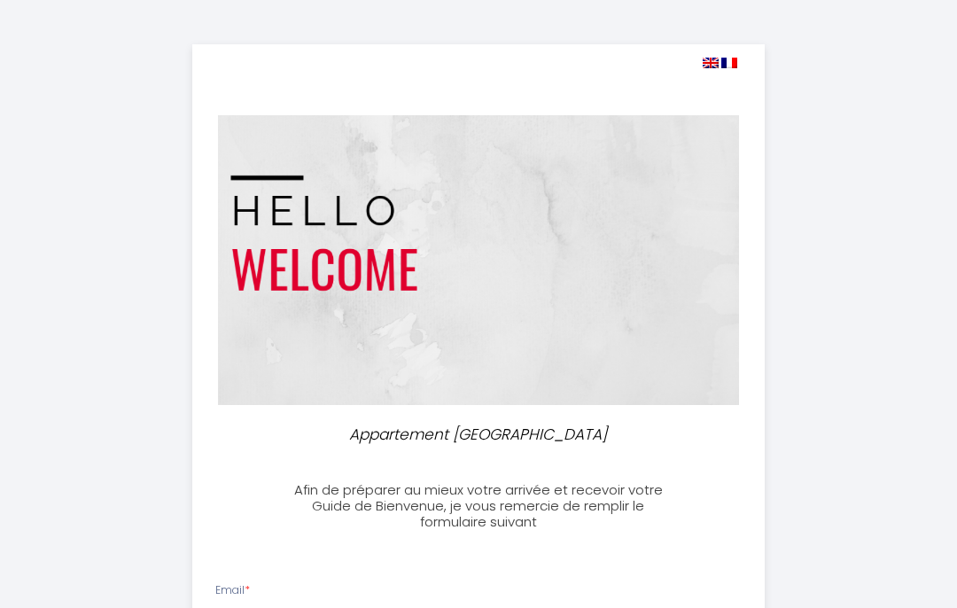
select select
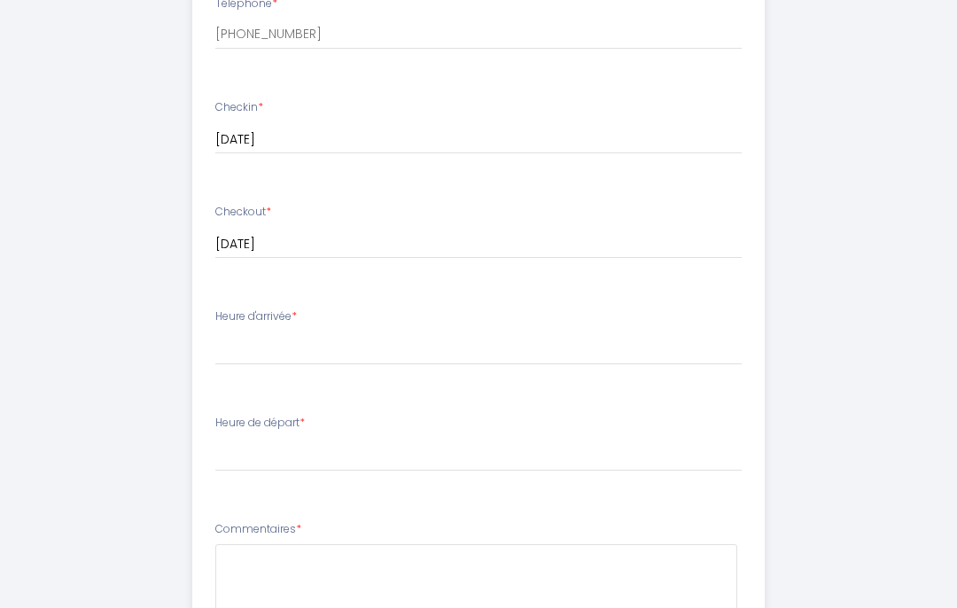
scroll to position [693, 0]
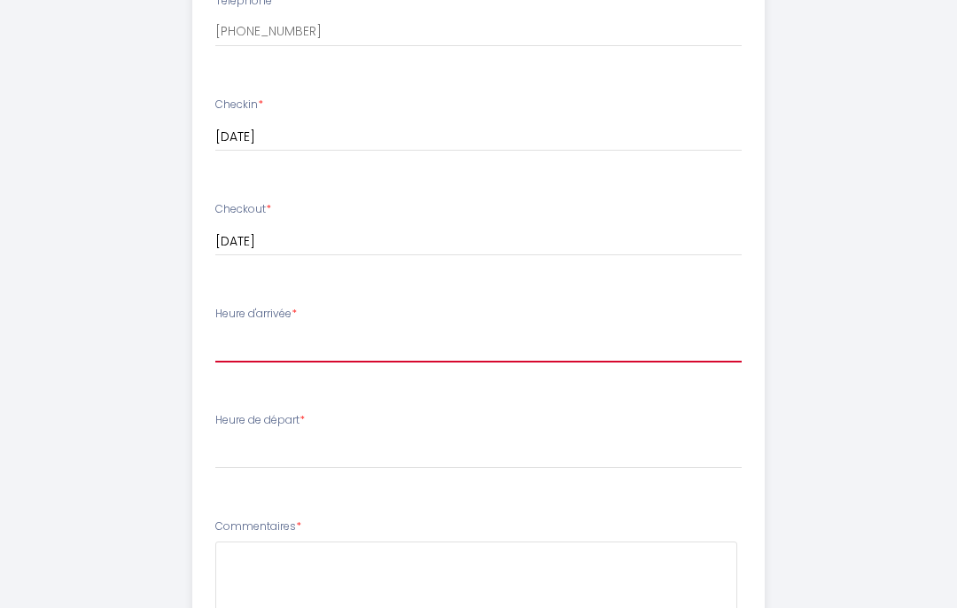
click at [230, 330] on select "14:00 14:30 15:00 15:30 16:00 16:30 17:00 17:30 18:00 18:30 19:00 19:30 20:00" at bounding box center [478, 347] width 527 height 34
select select "17:30"
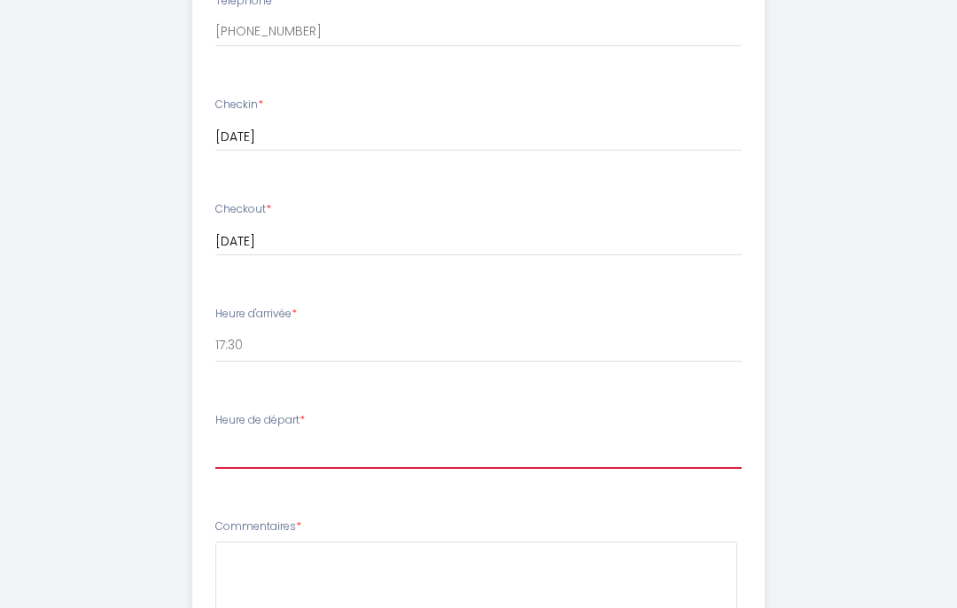
click at [230, 435] on select "00:00 00:30 01:00 01:30 02:00 02:30 03:00 03:30 04:00 04:30 05:00 05:30 06:00 0…" at bounding box center [478, 452] width 527 height 34
select select "08:30"
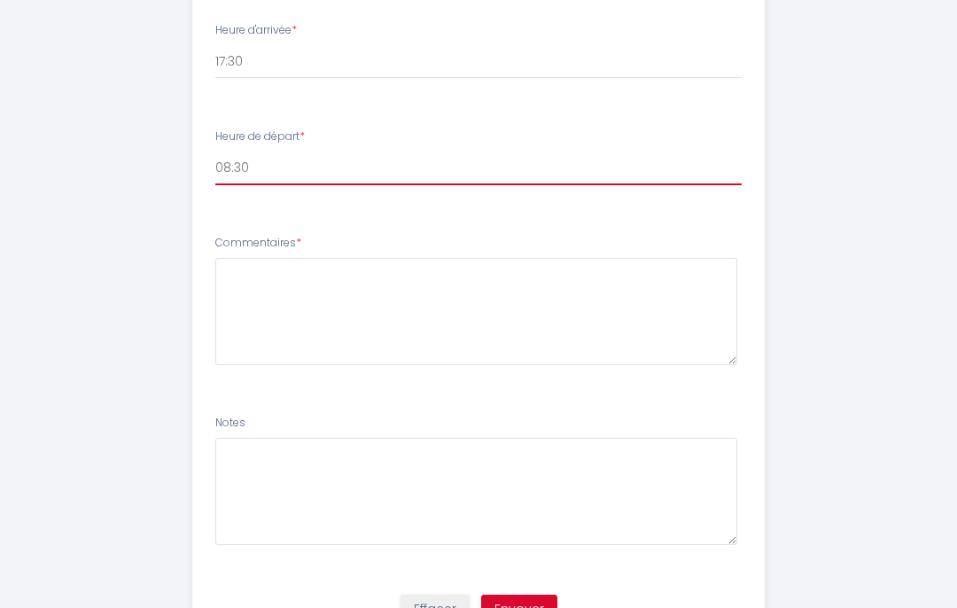
scroll to position [985, 0]
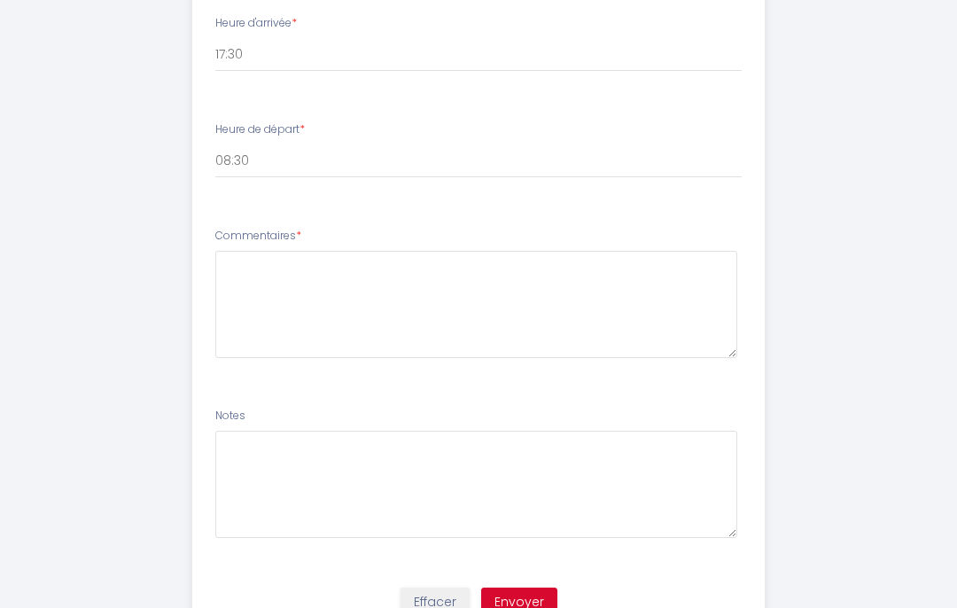
click at [512, 592] on button "Envoyer" at bounding box center [519, 603] width 76 height 30
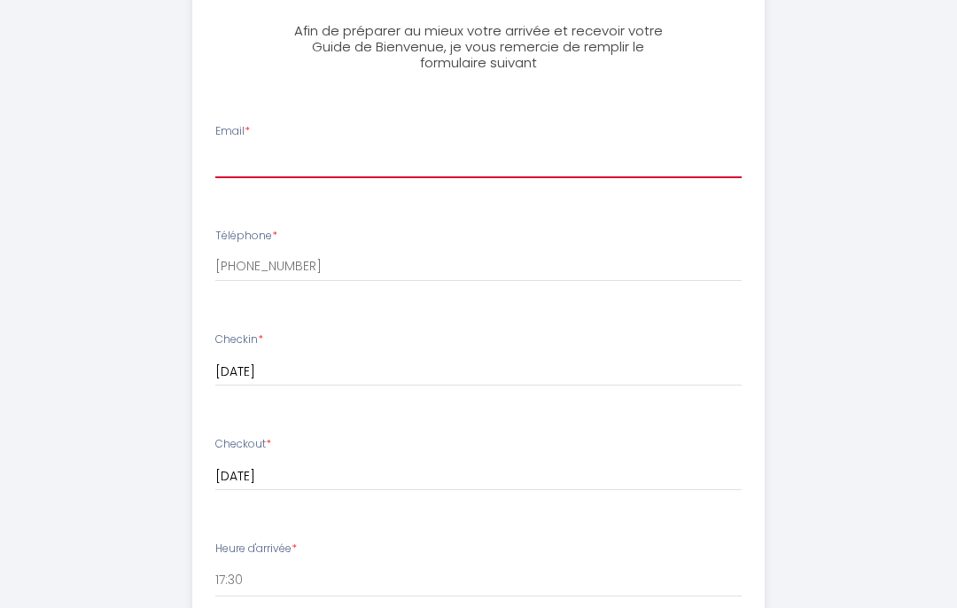
type input "[EMAIL_ADDRESS][DOMAIN_NAME]"
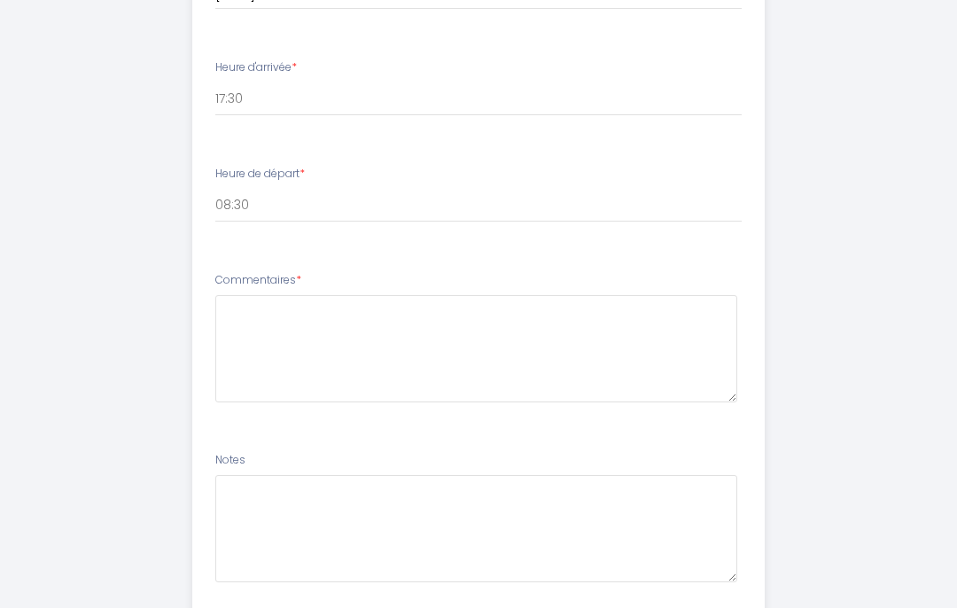
scroll to position [985, 0]
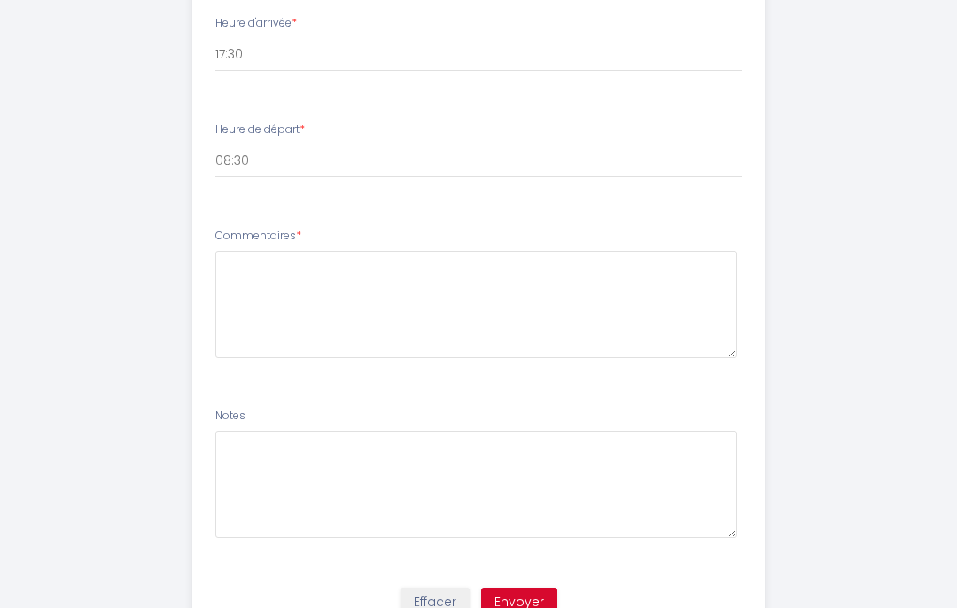
click at [511, 588] on button "Envoyer" at bounding box center [519, 603] width 76 height 30
click at [505, 590] on button "Envoyer" at bounding box center [519, 603] width 76 height 30
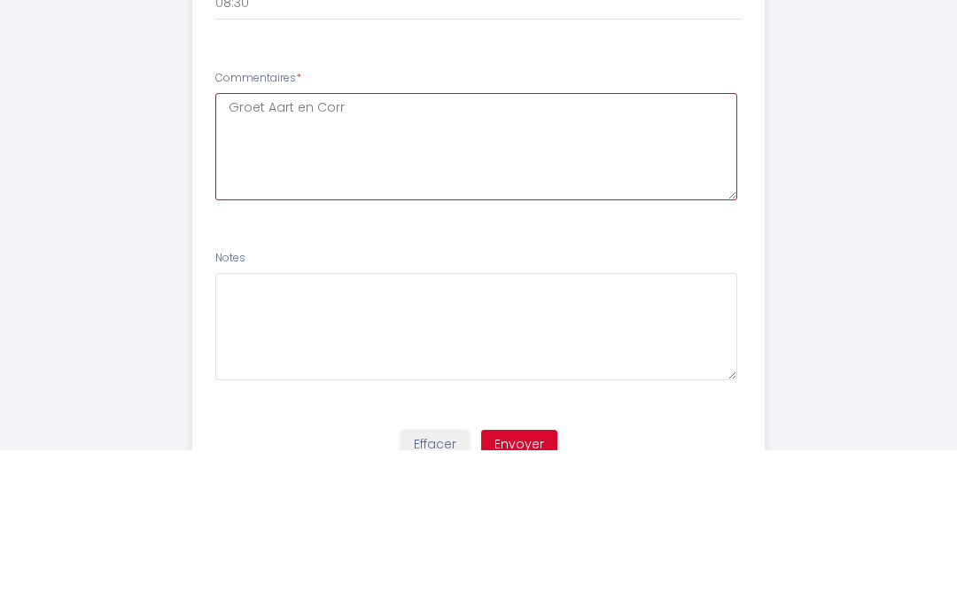
type textarea "Groet Aart en Corry"
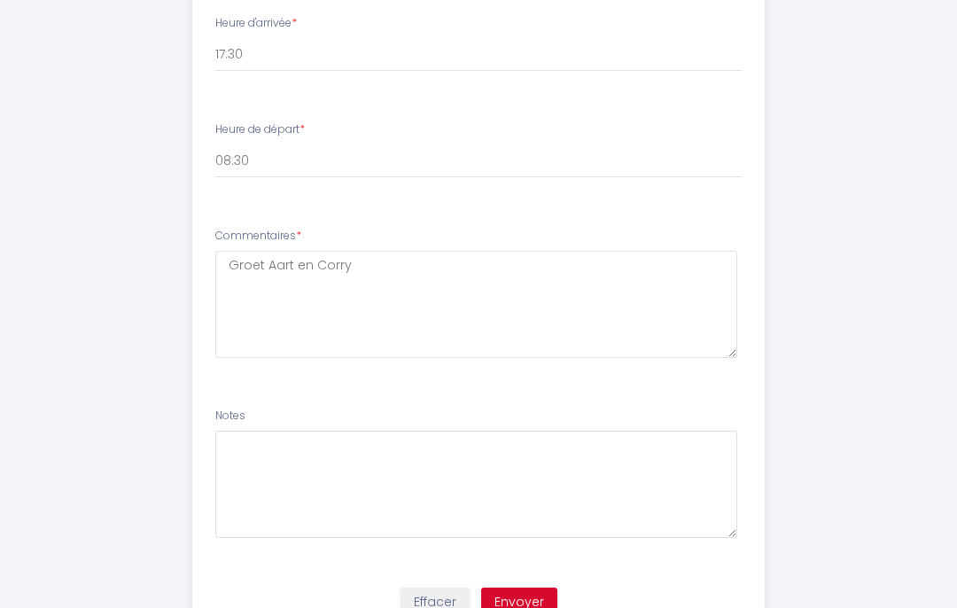
click at [491, 590] on button "Envoyer" at bounding box center [519, 603] width 76 height 30
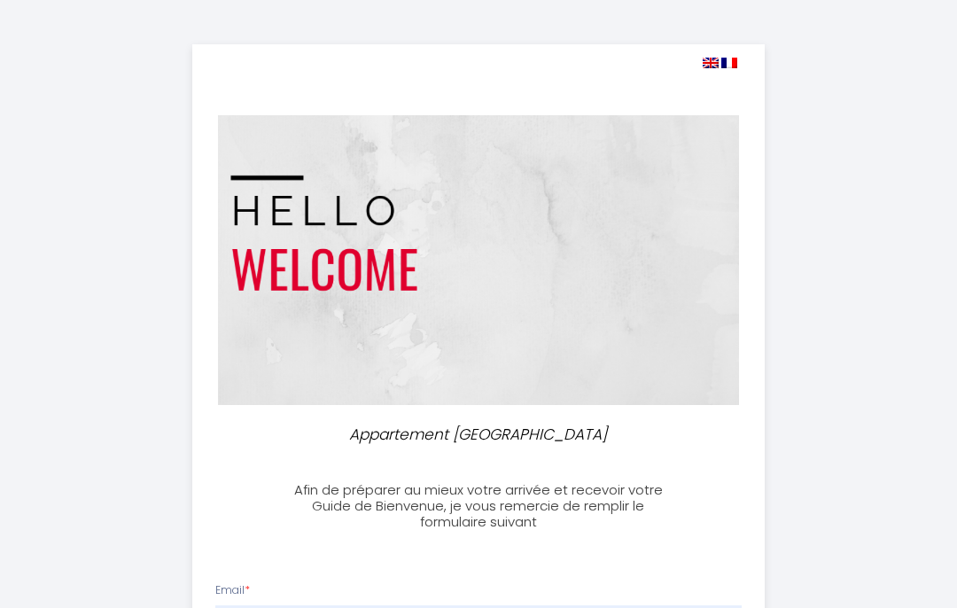
scroll to position [73, 0]
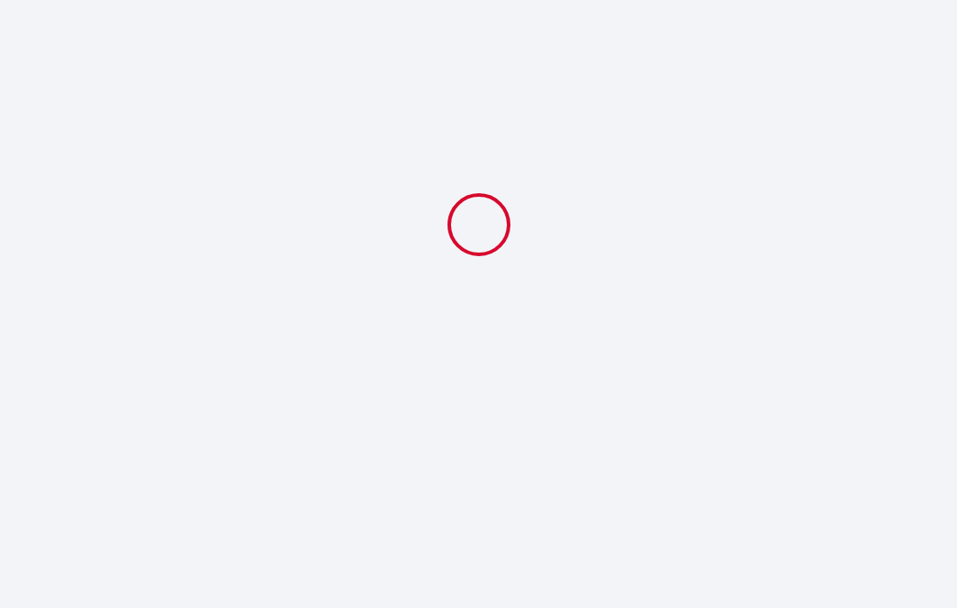
select select "17:30"
select select "08:30"
